Goal: Complete application form

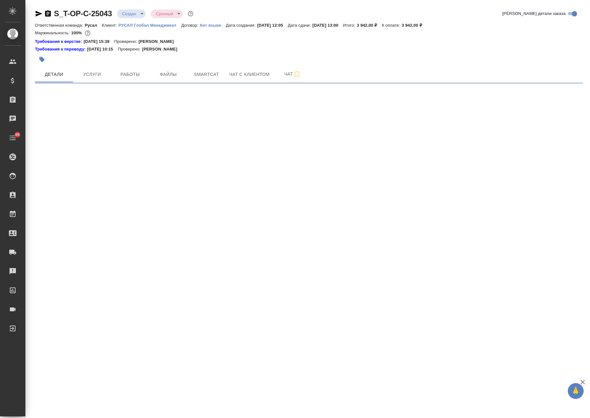
select select "RU"
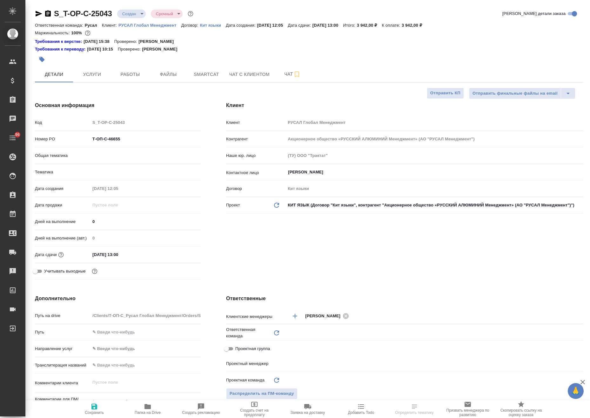
type textarea "x"
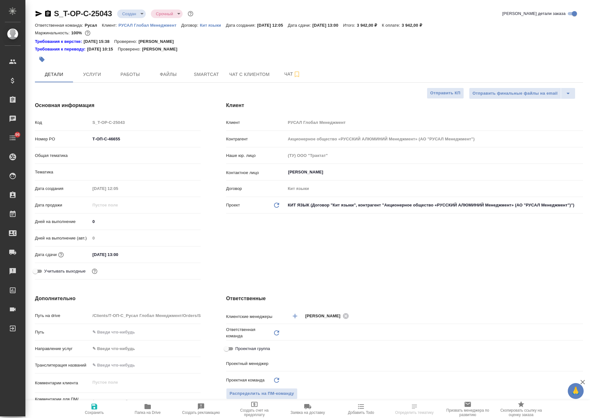
type textarea "x"
type input "Авдеенко Кирилл"
type input "Русал"
type textarea "x"
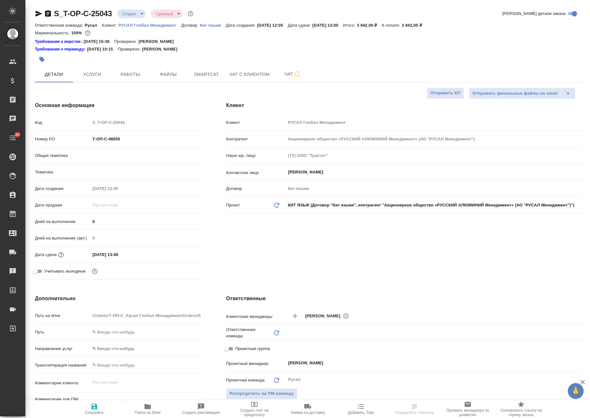
type textarea "x"
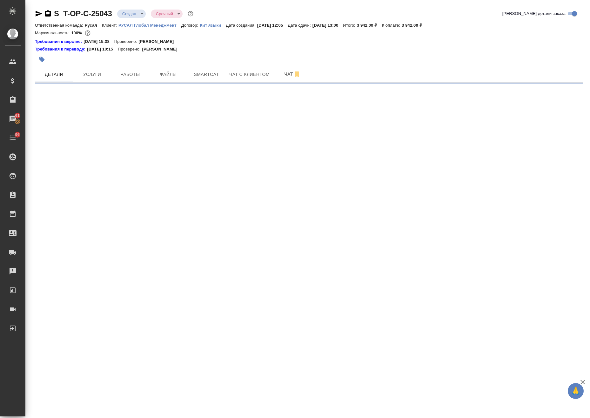
select select "RU"
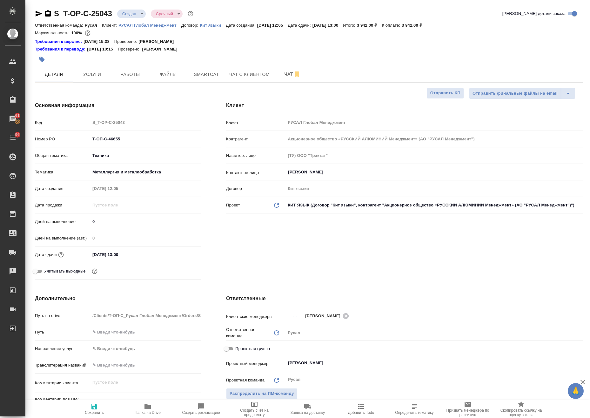
type textarea "x"
click at [147, 414] on span "Папка на Drive" at bounding box center [148, 412] width 26 height 4
type textarea "x"
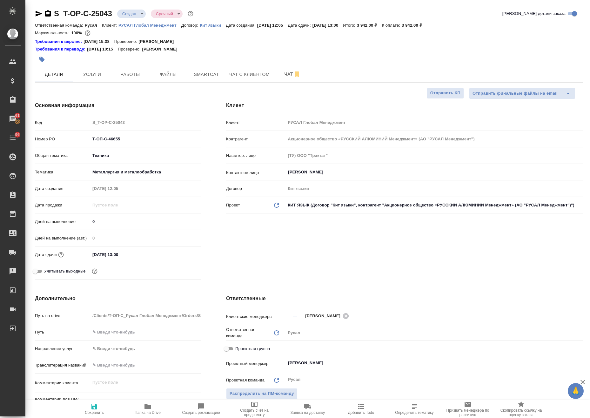
type textarea "x"
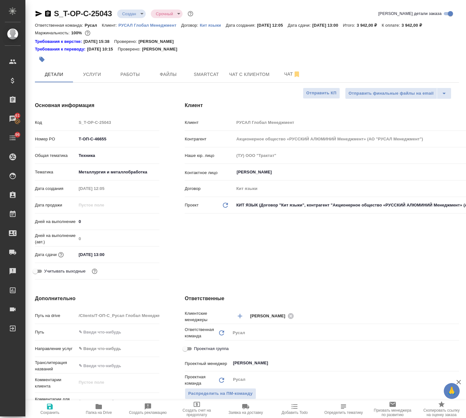
type textarea "x"
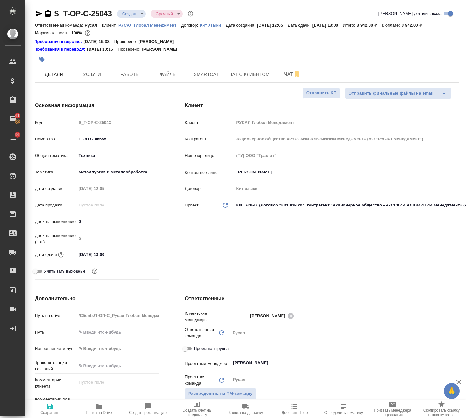
type textarea "x"
click at [49, 12] on icon "button" at bounding box center [48, 13] width 6 height 6
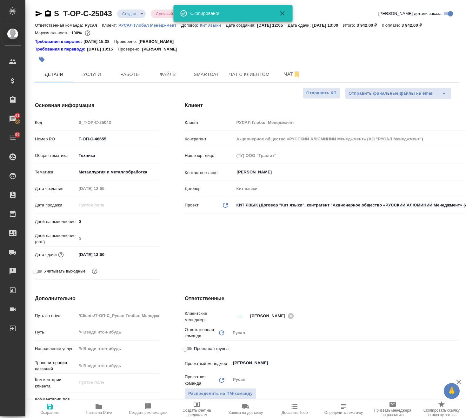
type textarea "x"
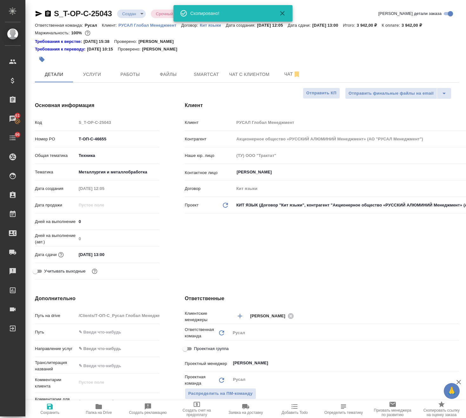
type textarea "x"
